Goal: Task Accomplishment & Management: Manage account settings

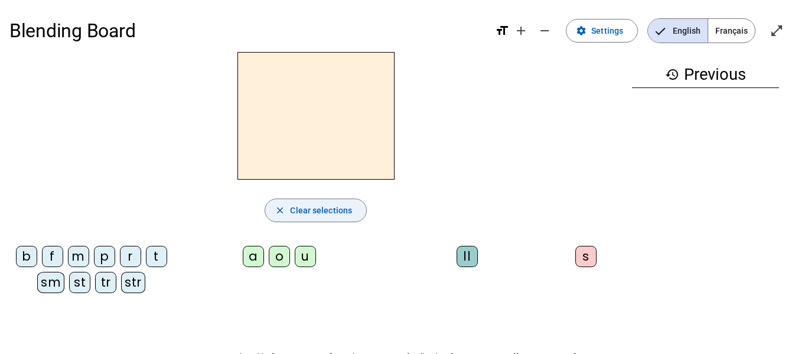
click at [333, 204] on span "Clear selections" at bounding box center [321, 210] width 62 height 14
click at [607, 39] on span at bounding box center [602, 31] width 71 height 28
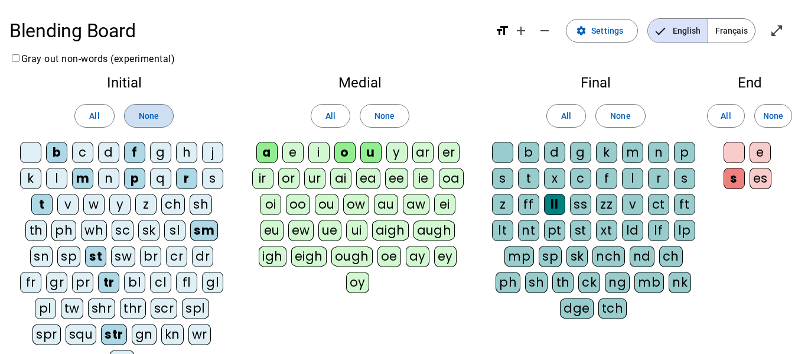
click at [156, 117] on span "None" at bounding box center [149, 116] width 20 height 14
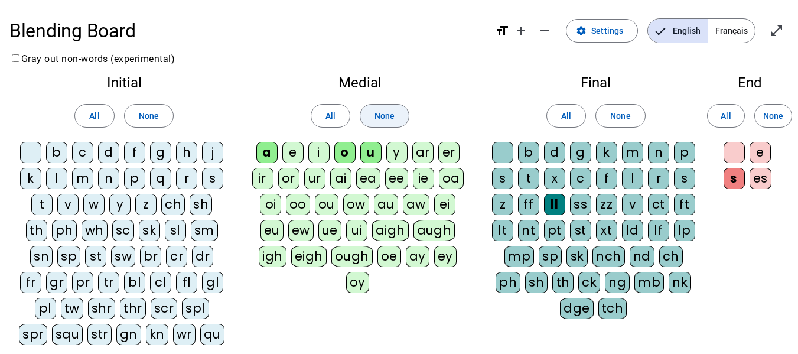
click at [390, 113] on span "None" at bounding box center [385, 116] width 20 height 14
drag, startPoint x: 619, startPoint y: 114, endPoint x: 694, endPoint y: 113, distance: 75.6
click at [619, 113] on span "None" at bounding box center [620, 116] width 20 height 14
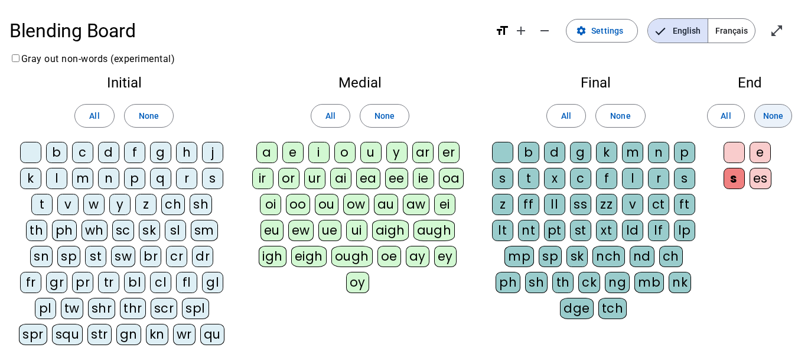
click at [770, 118] on span "None" at bounding box center [773, 116] width 20 height 14
click at [29, 178] on div "k" at bounding box center [30, 178] width 21 height 21
click at [50, 175] on div "l" at bounding box center [56, 178] width 21 height 21
click at [136, 181] on div "p" at bounding box center [134, 178] width 21 height 21
click at [214, 182] on div "s" at bounding box center [212, 178] width 21 height 21
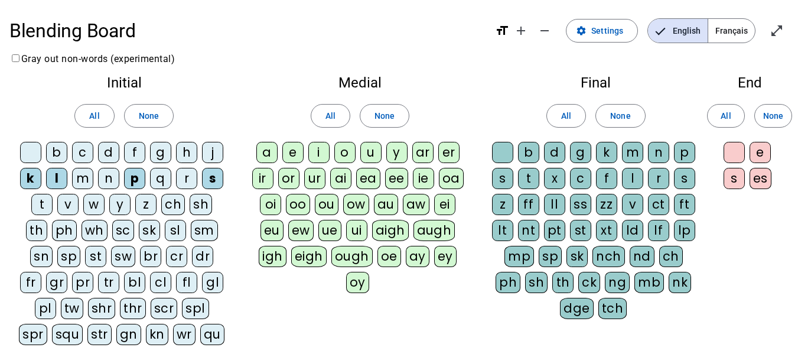
click at [31, 204] on div "t" at bounding box center [41, 204] width 21 height 21
click at [83, 203] on div "w" at bounding box center [93, 204] width 21 height 21
click at [98, 284] on div "tr" at bounding box center [108, 282] width 21 height 21
click at [165, 232] on div "sl" at bounding box center [175, 230] width 21 height 21
click at [90, 328] on div "str" at bounding box center [99, 334] width 24 height 21
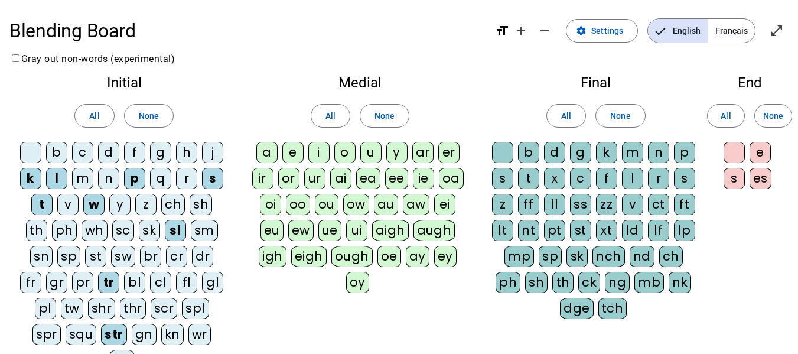
click at [134, 350] on div "qu" at bounding box center [122, 360] width 24 height 21
click at [320, 153] on div "i" at bounding box center [318, 152] width 21 height 21
click at [372, 152] on div "u" at bounding box center [370, 152] width 21 height 21
click at [556, 201] on div "ll" at bounding box center [554, 204] width 21 height 21
click at [634, 153] on div "m" at bounding box center [632, 152] width 21 height 21
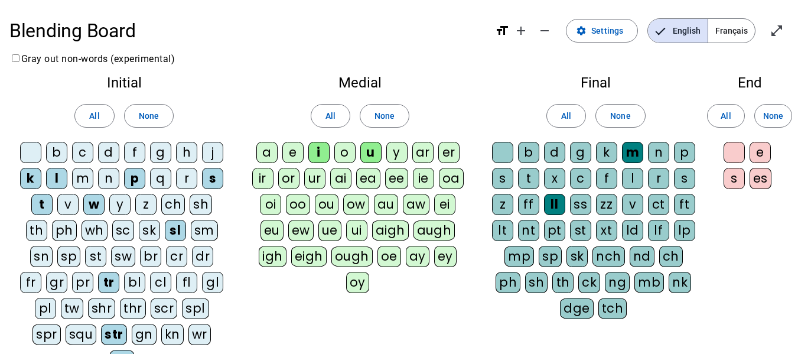
click at [578, 280] on div "ck" at bounding box center [589, 282] width 22 height 21
click at [738, 178] on div "s" at bounding box center [734, 178] width 21 height 21
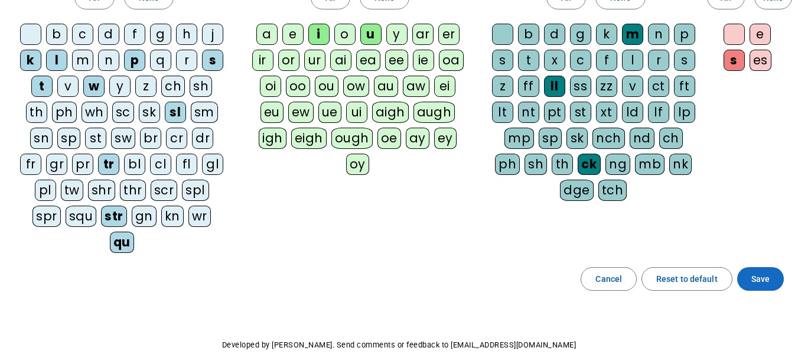
click at [761, 272] on span "Save" at bounding box center [760, 279] width 18 height 14
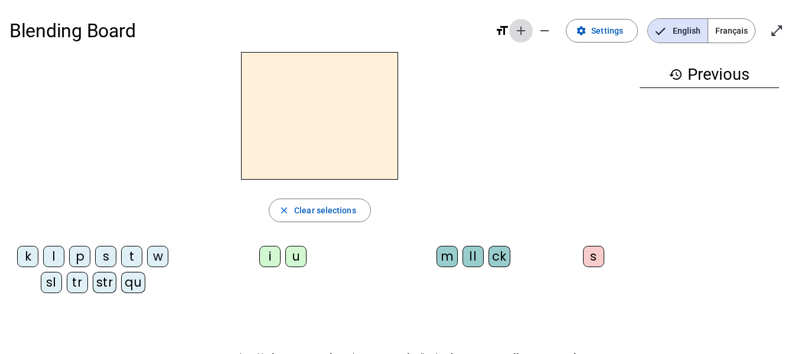
click at [525, 35] on mat-icon "add" at bounding box center [521, 31] width 14 height 14
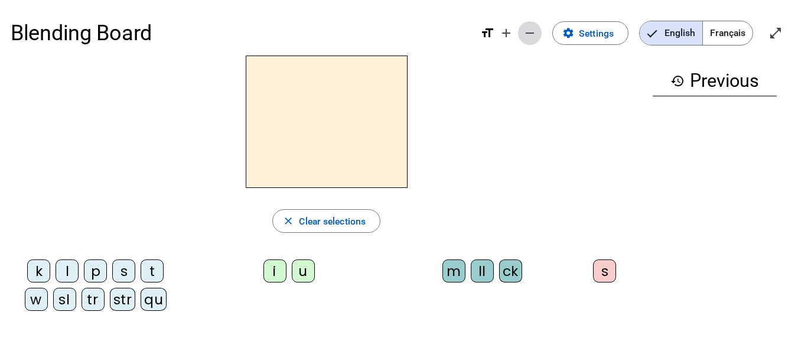
click at [524, 34] on mat-icon "remove" at bounding box center [530, 33] width 14 height 14
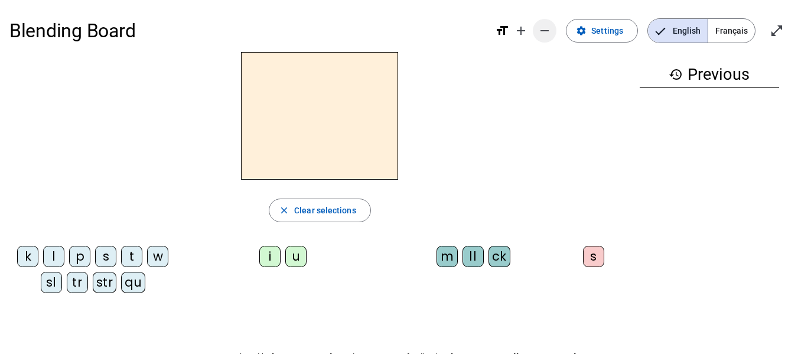
click at [524, 34] on mat-icon "add" at bounding box center [521, 31] width 14 height 14
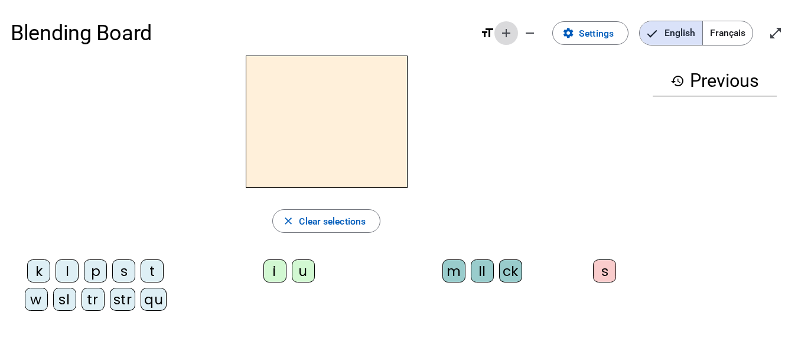
click at [508, 34] on mat-icon "add" at bounding box center [506, 33] width 14 height 14
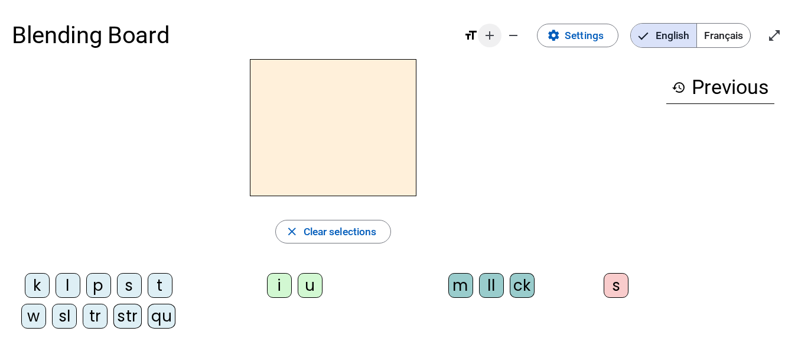
click at [489, 40] on mat-icon "add" at bounding box center [490, 35] width 14 height 14
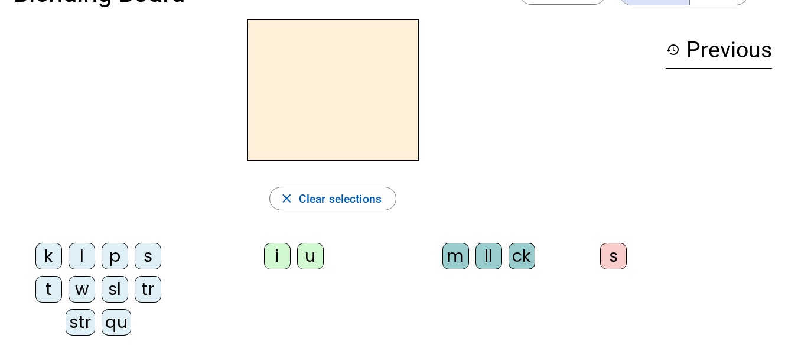
scroll to position [38, 0]
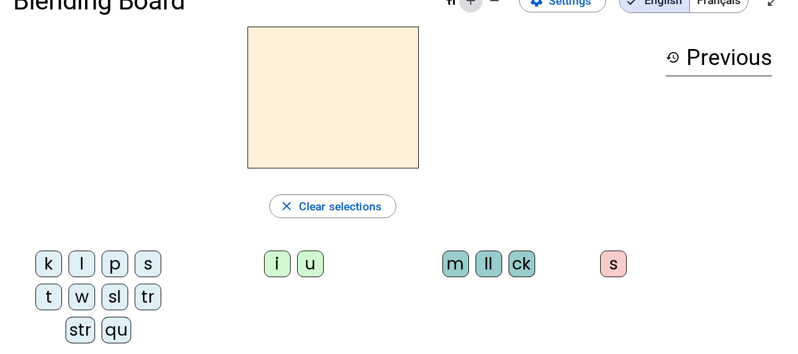
click at [469, 5] on mat-icon "add" at bounding box center [471, 1] width 14 height 14
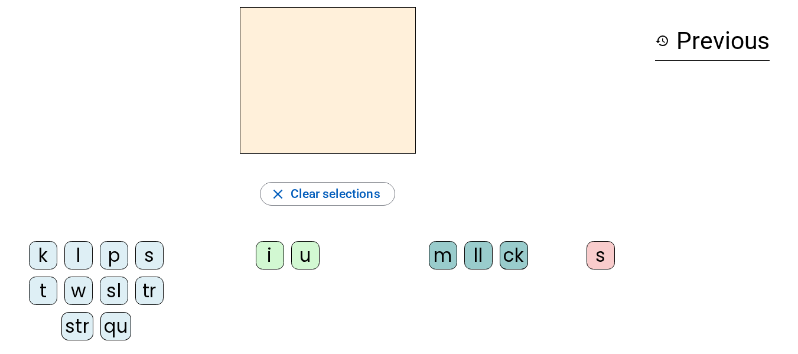
scroll to position [63, 0]
